Goal: Find specific page/section: Find specific page/section

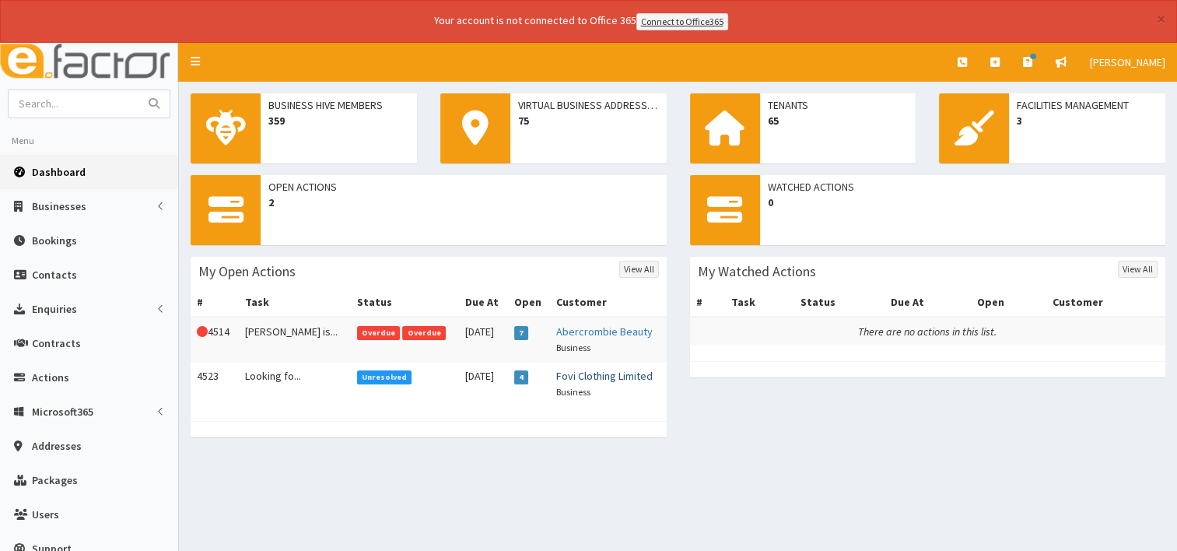
click at [600, 376] on link "Fovi Clothing Limited" at bounding box center [604, 376] width 96 height 14
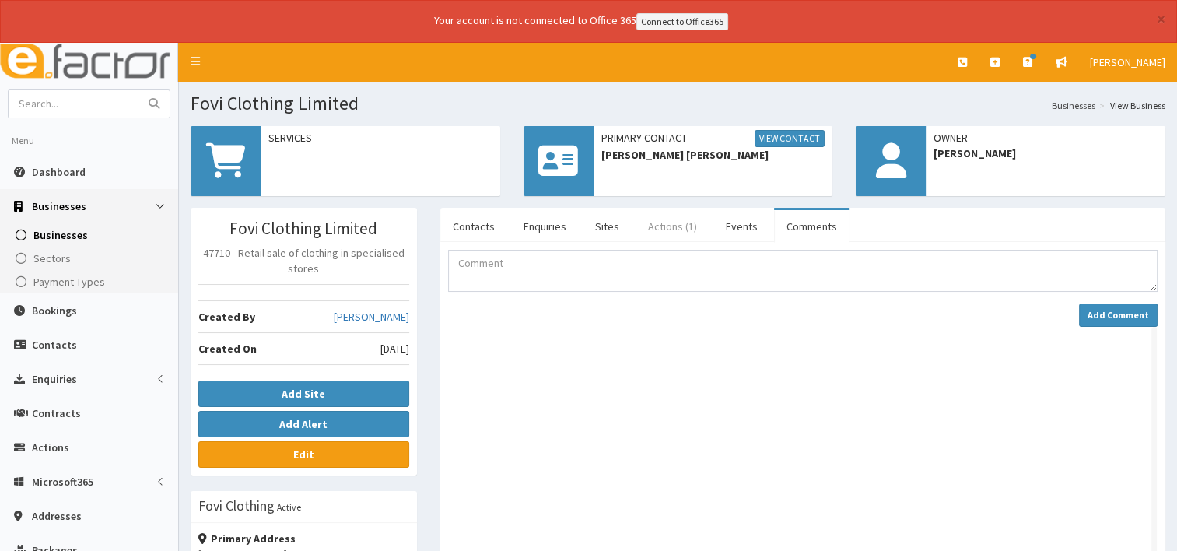
click at [657, 225] on link "Actions (1)" at bounding box center [672, 226] width 74 height 33
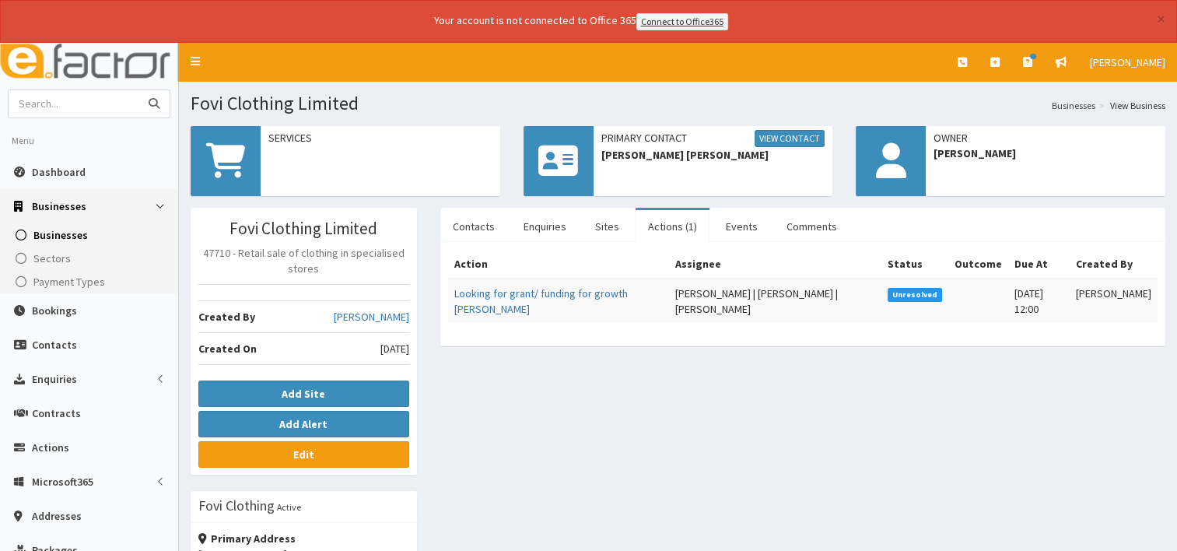
click at [63, 103] on input "text" at bounding box center [74, 103] width 131 height 27
type input "harpers auto"
click at [138, 90] on button "submit" at bounding box center [153, 103] width 31 height 27
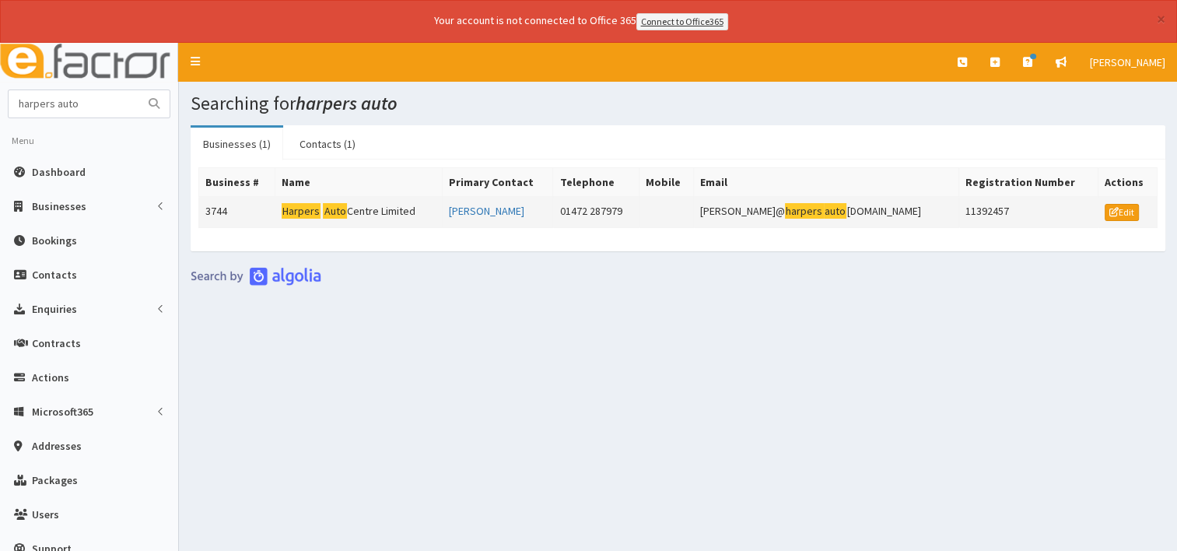
click at [366, 212] on td "Harpers Auto Centre Limited" at bounding box center [358, 211] width 167 height 31
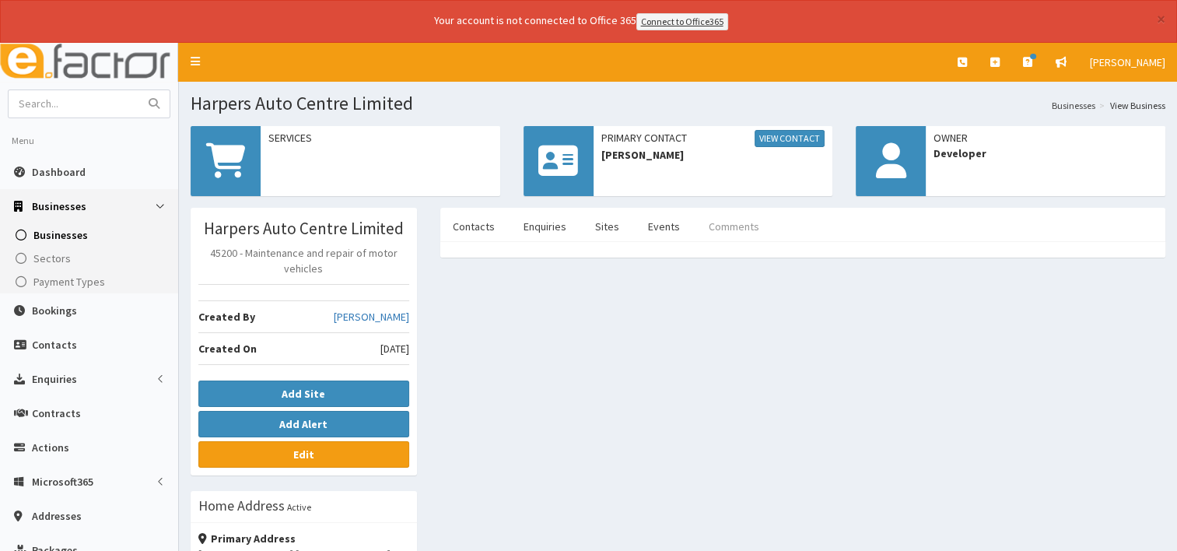
click at [715, 222] on link "Comments" at bounding box center [733, 226] width 75 height 33
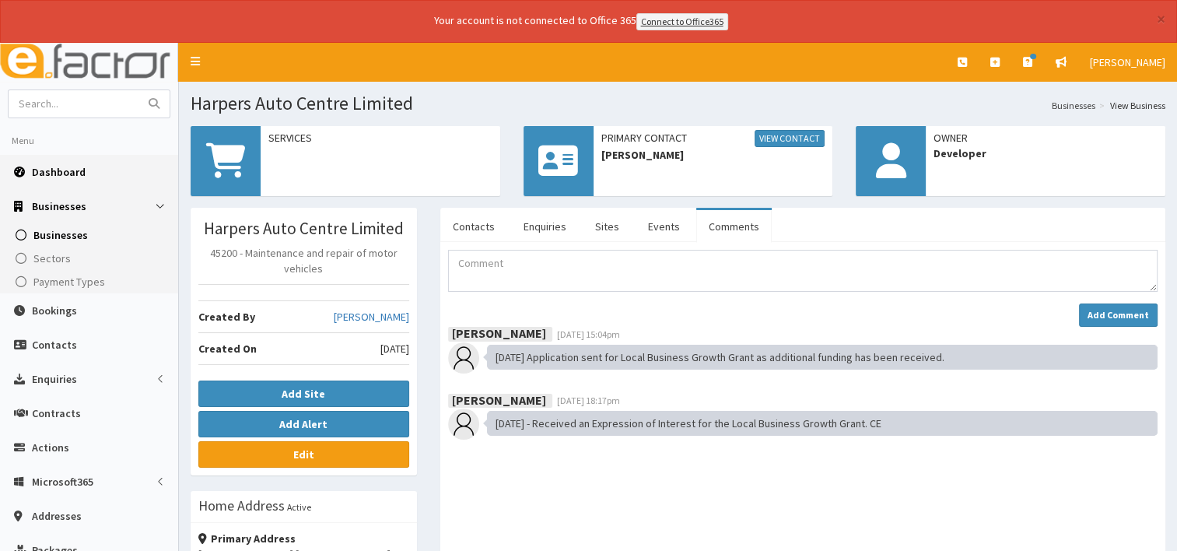
click at [81, 170] on span "Dashboard" at bounding box center [59, 172] width 54 height 14
